Goal: Information Seeking & Learning: Check status

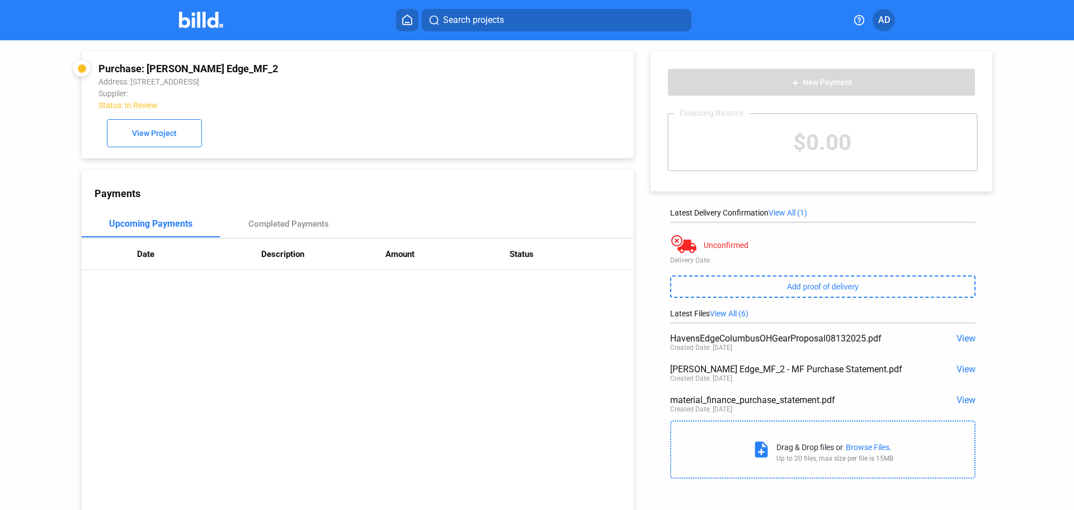
click at [211, 22] on img at bounding box center [201, 20] width 44 height 16
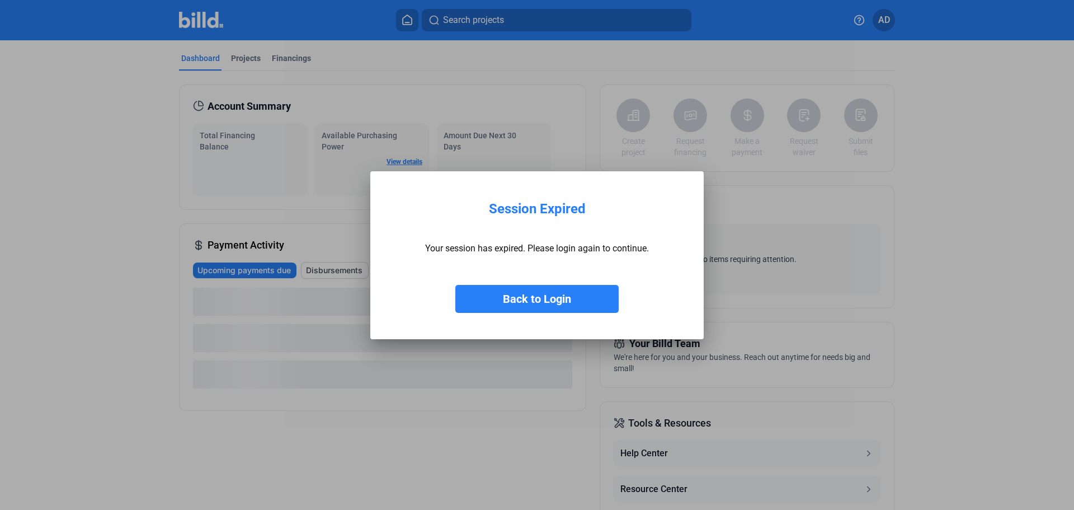
click at [558, 302] on button "Back to Login" at bounding box center [536, 299] width 163 height 28
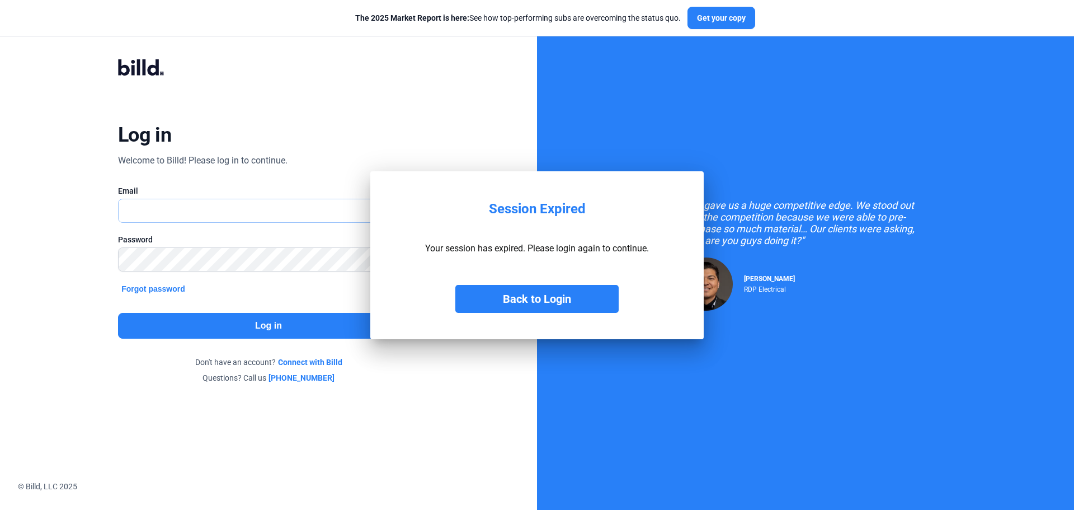
type input "[EMAIL_ADDRESS][DOMAIN_NAME]"
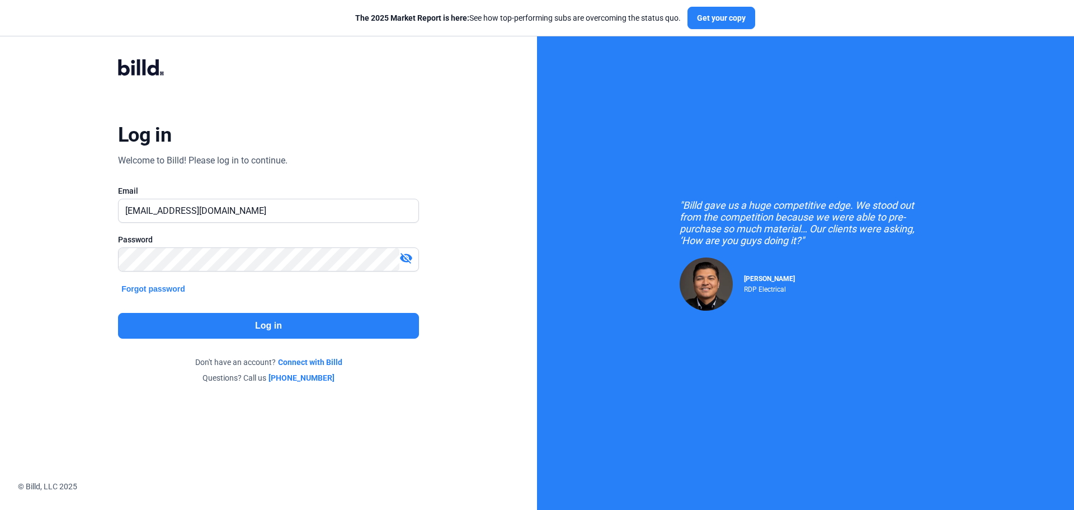
click at [295, 320] on button "Log in" at bounding box center [268, 326] width 301 height 26
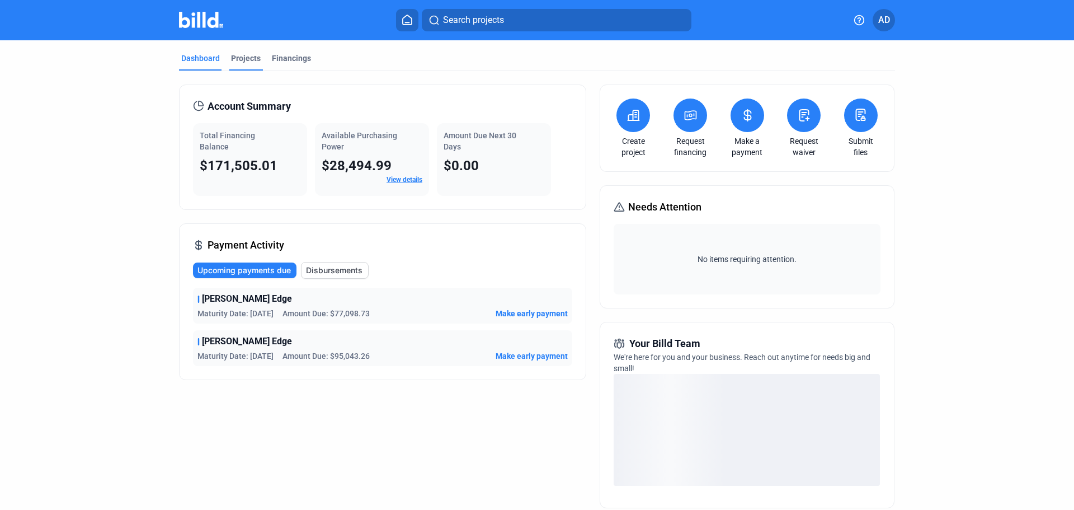
click at [245, 55] on div "Projects" at bounding box center [246, 58] width 30 height 11
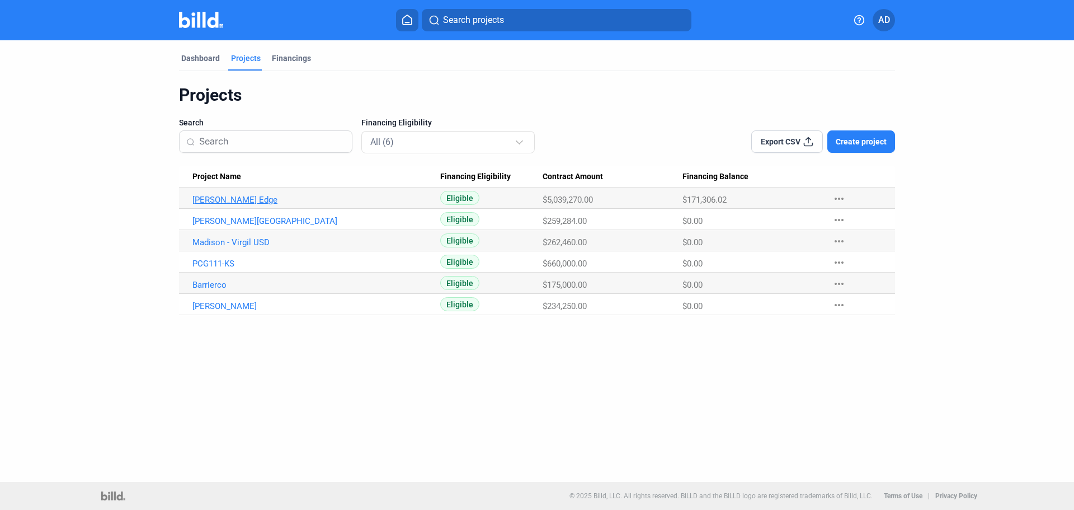
click at [225, 199] on link "[PERSON_NAME] Edge" at bounding box center [316, 200] width 248 height 10
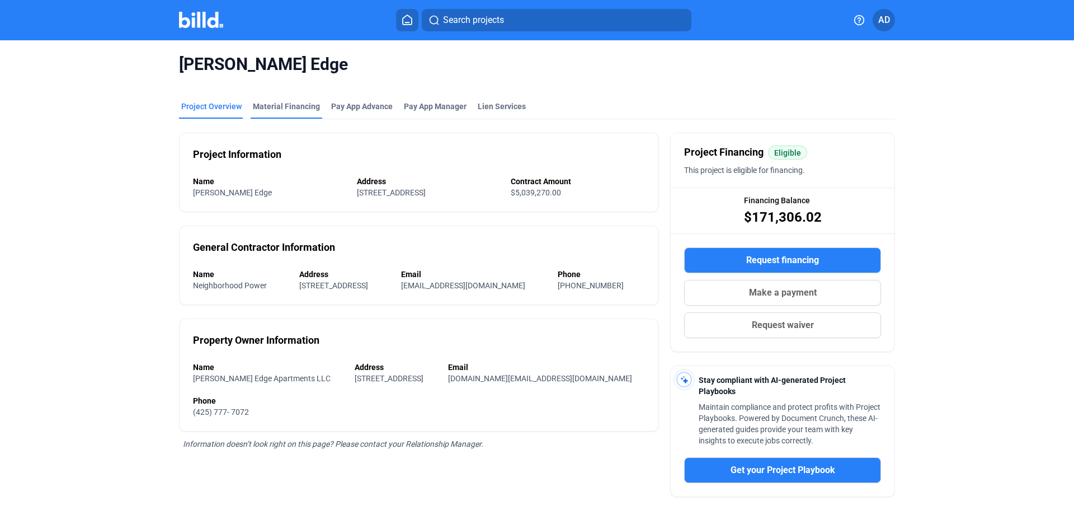
click at [295, 108] on div "Material Financing" at bounding box center [286, 106] width 67 height 11
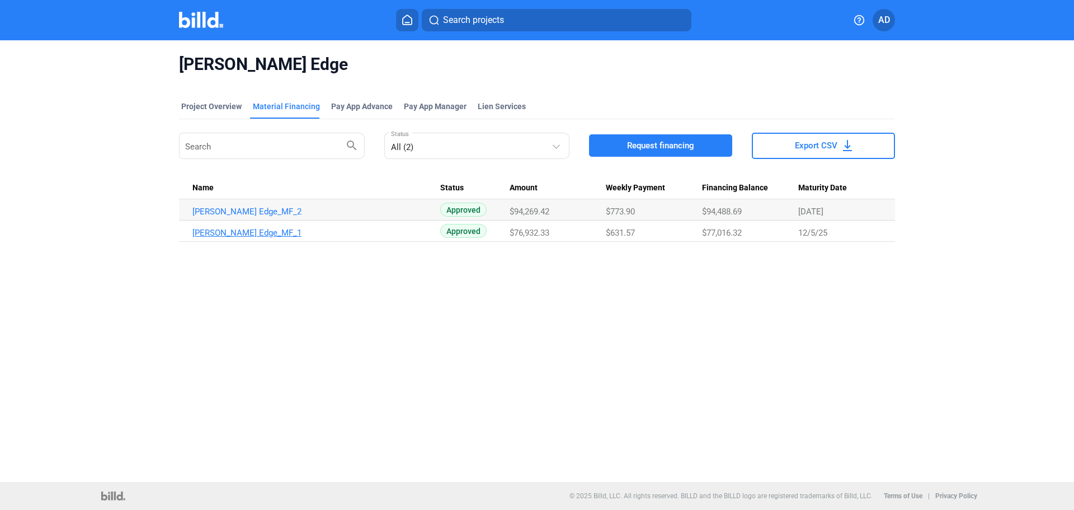
click at [251, 217] on link "[PERSON_NAME] Edge_MF_1" at bounding box center [316, 211] width 248 height 10
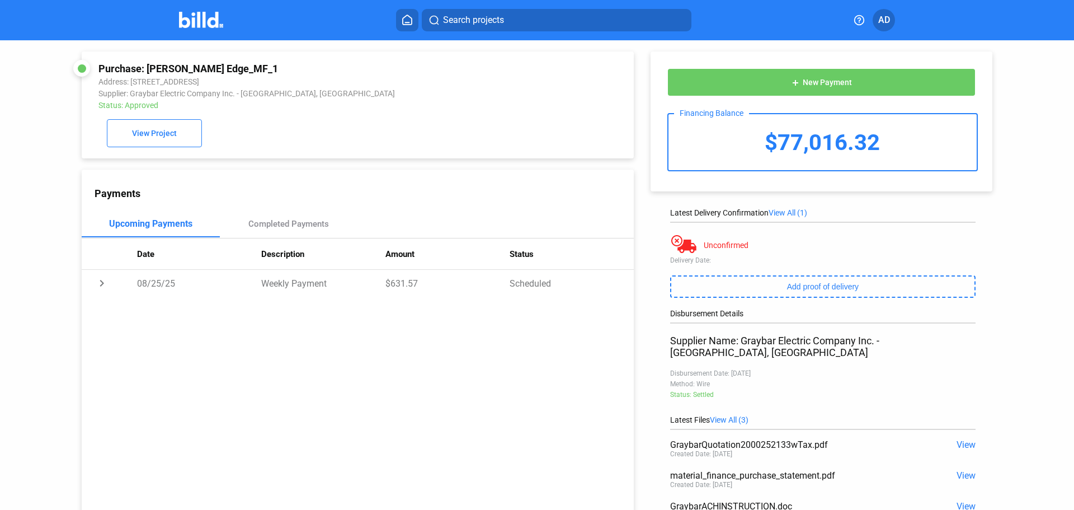
scroll to position [100, 0]
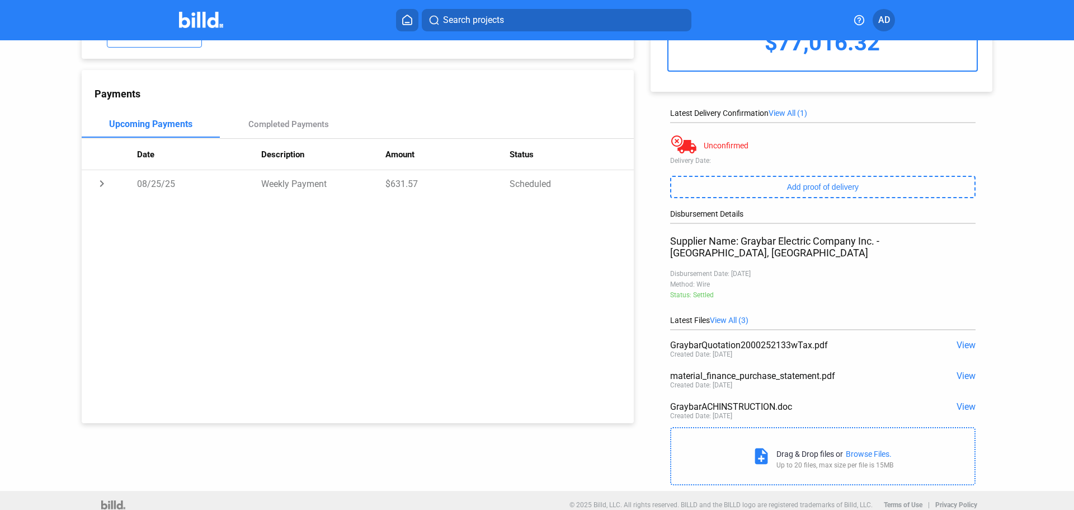
click at [963, 340] on span "View" at bounding box center [966, 345] width 19 height 11
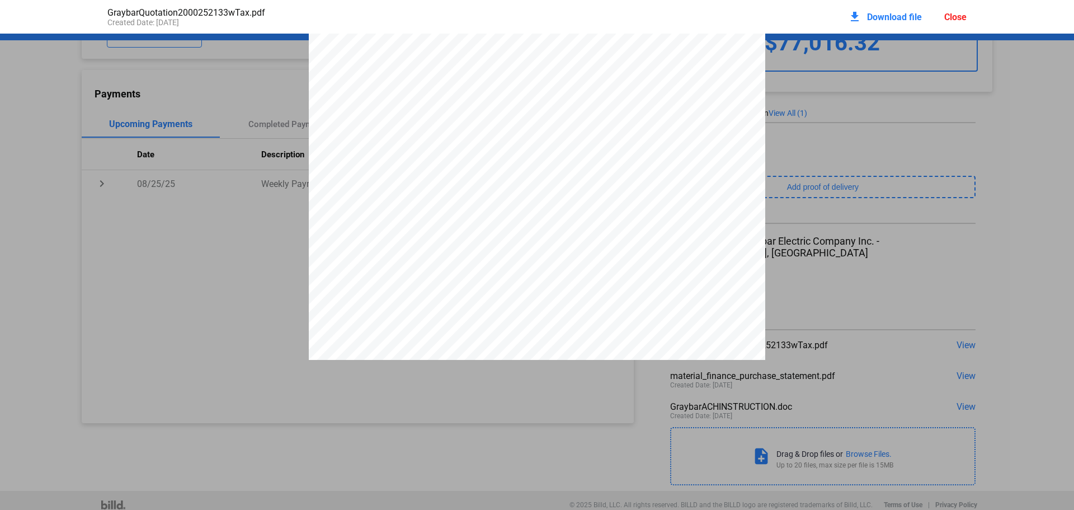
scroll to position [574, 0]
drag, startPoint x: 943, startPoint y: 208, endPoint x: 956, endPoint y: 214, distance: 14.0
click at [946, 208] on div "To: Subject to the standard terms and conditions set forth in this document. Un…" at bounding box center [537, 342] width 1074 height 1765
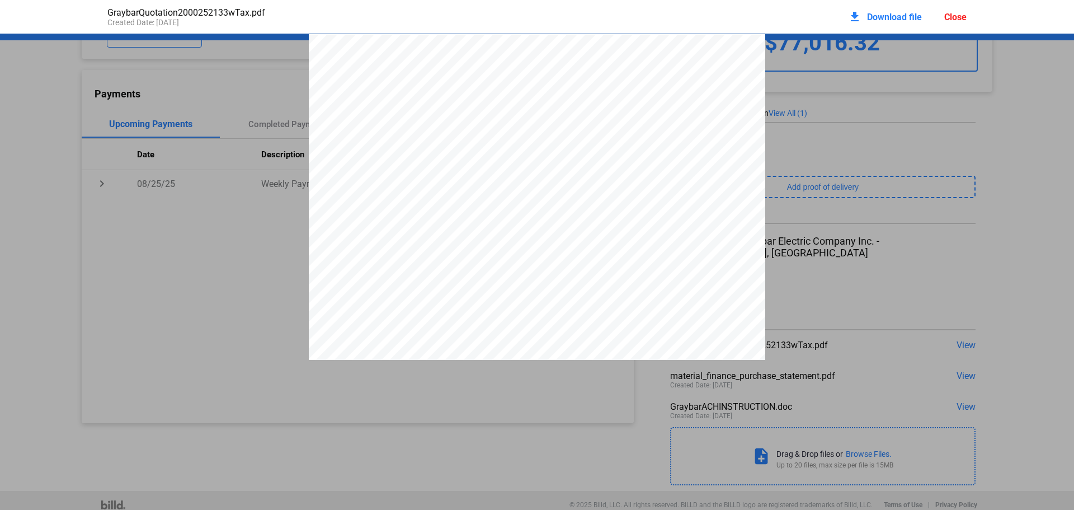
click at [951, 17] on div "Close" at bounding box center [955, 17] width 22 height 11
